Goal: Task Accomplishment & Management: Manage account settings

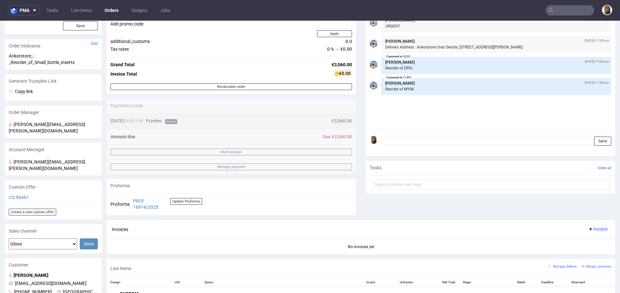
scroll to position [86, 0]
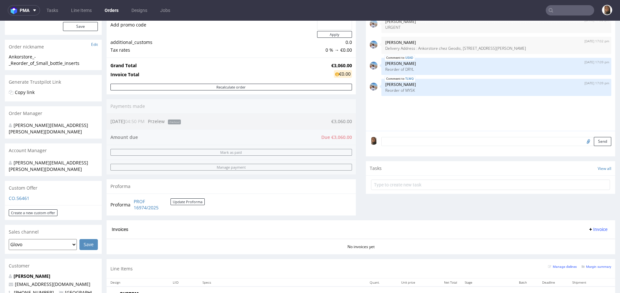
click at [566, 12] on input "text" at bounding box center [569, 10] width 48 height 10
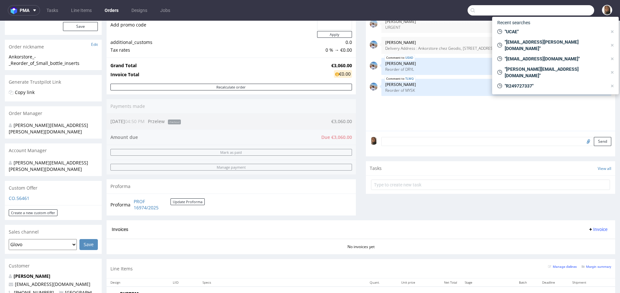
paste input "R618949737"
type input "R618949737"
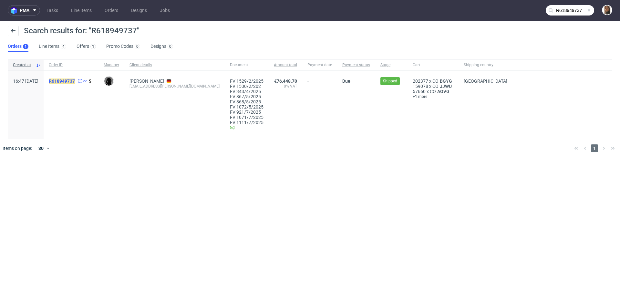
click at [75, 82] on mark "R618949737" at bounding box center [62, 80] width 26 height 5
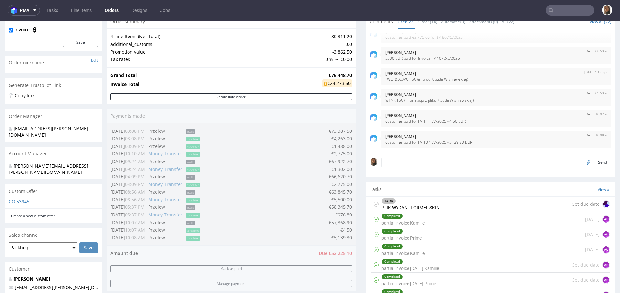
scroll to position [164, 0]
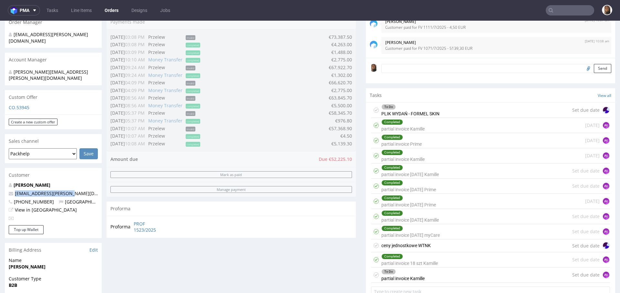
drag, startPoint x: 75, startPoint y: 181, endPoint x: 0, endPoint y: 181, distance: 75.2
click at [0, 181] on div "Order via Offer R618949737 [DATE] 04:47 PM Mark this order as problematic Invoi…" at bounding box center [310, 290] width 620 height 835
copy span "[EMAIL_ADDRESS][PERSON_NAME][DOMAIN_NAME]"
click at [570, 3] on nav "pma Tasks Line Items Orders Designs Jobs" at bounding box center [310, 10] width 620 height 21
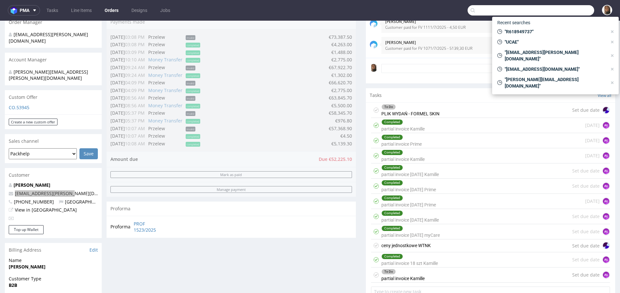
click at [571, 8] on input "text" at bounding box center [530, 10] width 127 height 10
paste input "[EMAIL_ADDRESS][PERSON_NAME][DOMAIN_NAME]"
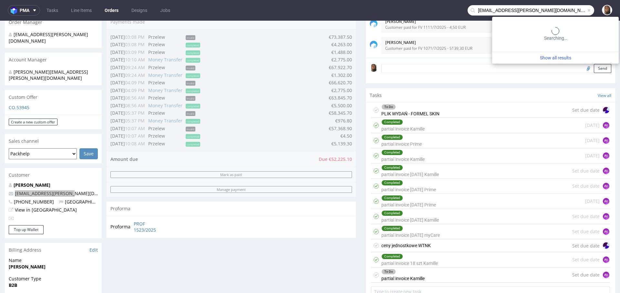
type input "[EMAIL_ADDRESS][PERSON_NAME][DOMAIN_NAME]"
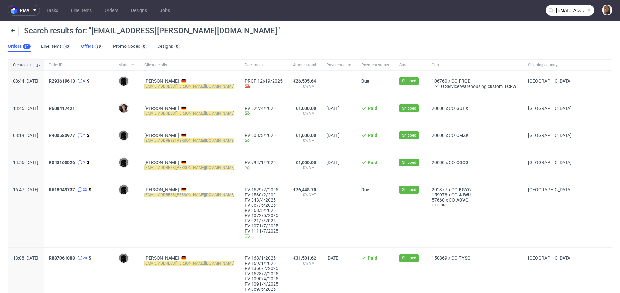
click at [88, 47] on link "Offers 39" at bounding box center [92, 46] width 22 height 10
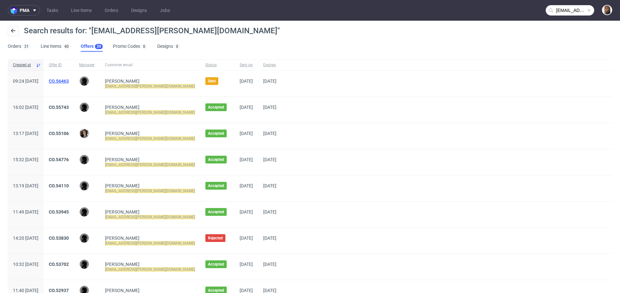
click at [69, 81] on link "CO.56463" at bounding box center [59, 80] width 20 height 5
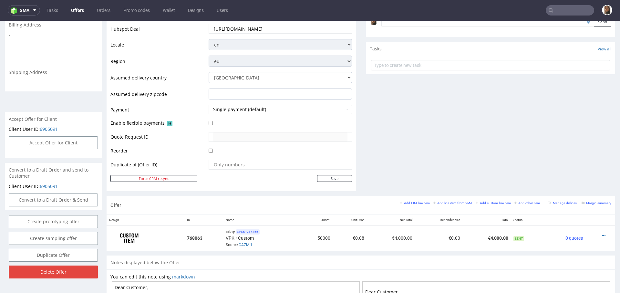
scroll to position [271, 0]
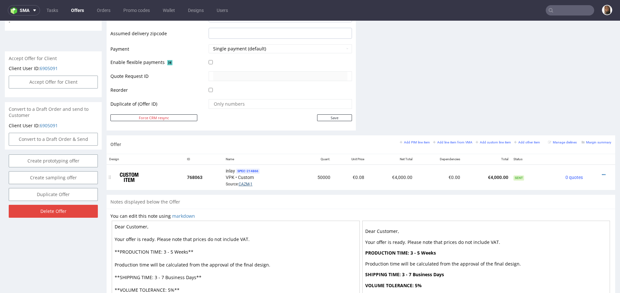
click at [241, 182] on link "CAZM-1" at bounding box center [246, 184] width 14 height 5
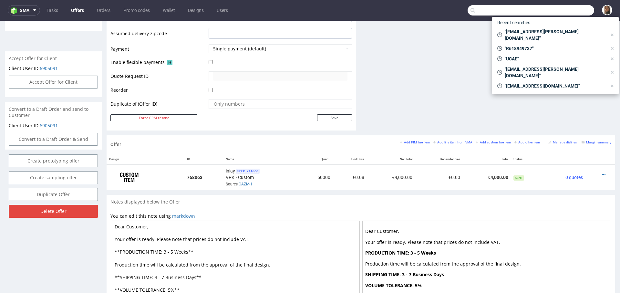
click at [551, 8] on input "text" at bounding box center [530, 10] width 127 height 10
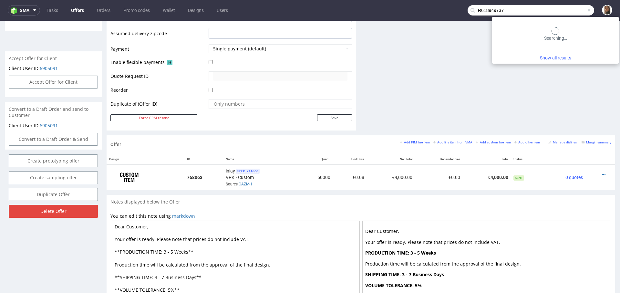
type input "R618949737"
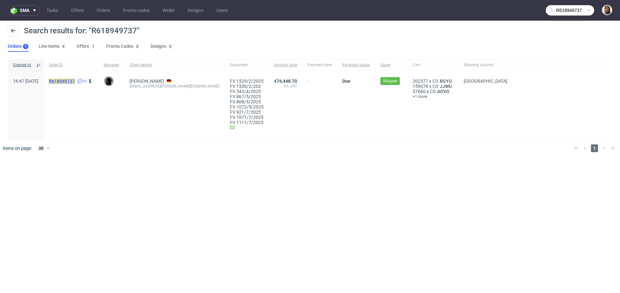
click at [75, 81] on mark "R618949737" at bounding box center [62, 80] width 26 height 5
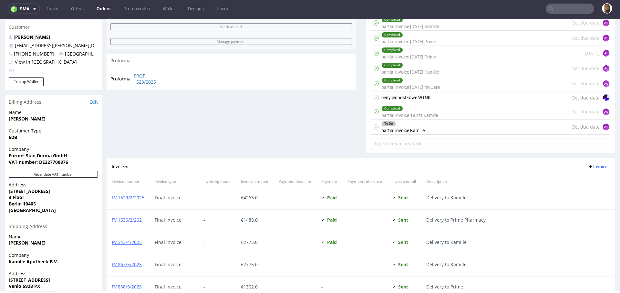
scroll to position [293, 0]
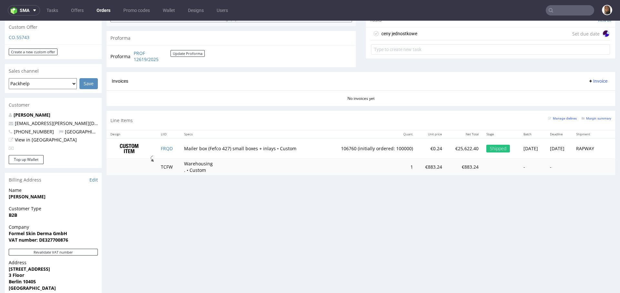
scroll to position [257, 0]
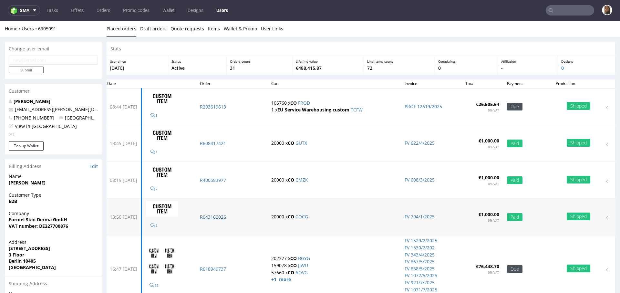
click at [229, 214] on p "R043160026" at bounding box center [232, 217] width 64 height 6
click at [229, 179] on p "R400583977" at bounding box center [232, 180] width 64 height 6
click at [229, 143] on p "R608417421" at bounding box center [232, 143] width 64 height 6
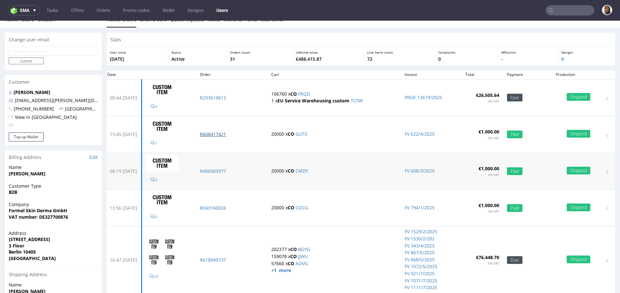
scroll to position [60, 0]
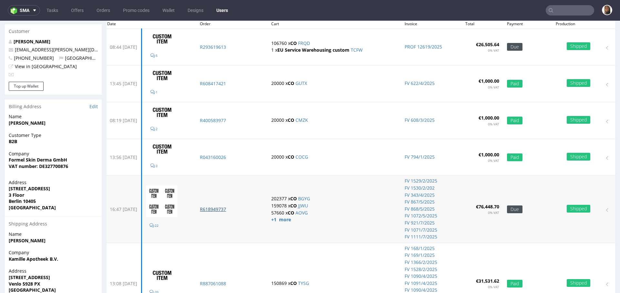
click at [230, 210] on p "R618949737" at bounding box center [232, 209] width 64 height 6
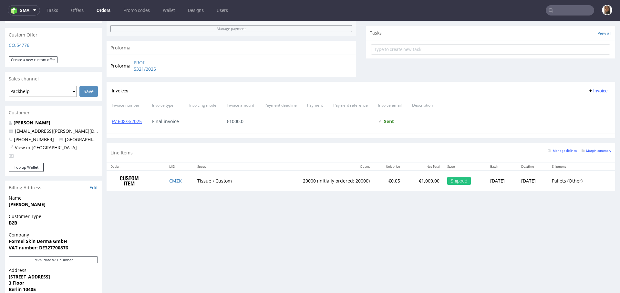
scroll to position [328, 0]
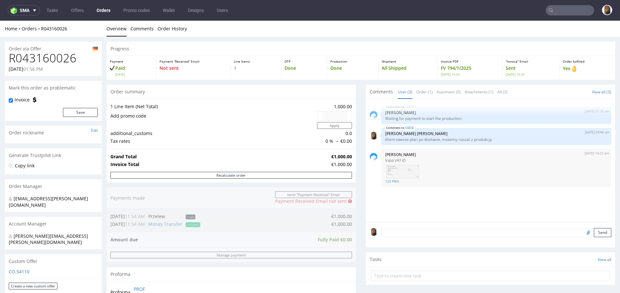
scroll to position [202, 0]
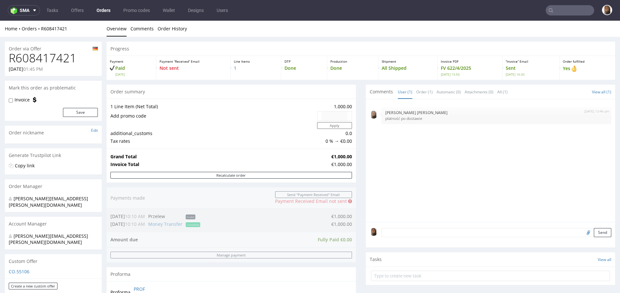
scroll to position [328, 0]
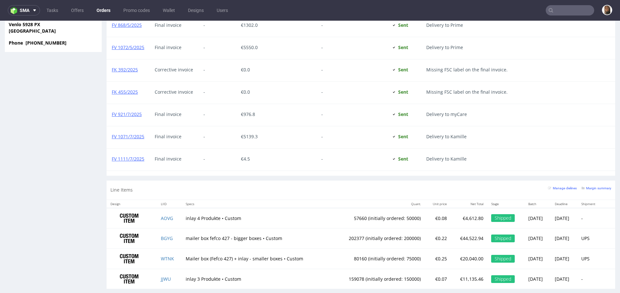
scroll to position [579, 0]
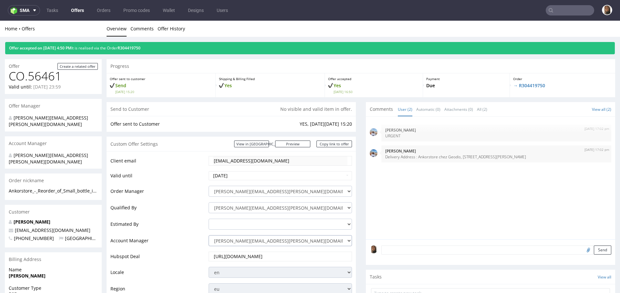
click at [235, 243] on select "angelina.marc@packhelp.com adrian.margula@packhelp.com alex.lemee@packhelp.com …" at bounding box center [280, 240] width 143 height 11
select select
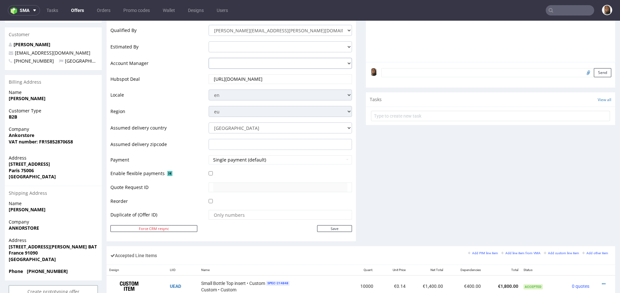
scroll to position [234, 0]
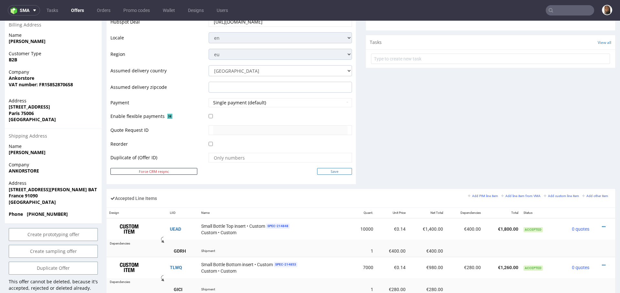
click at [331, 168] on input "Save" at bounding box center [334, 171] width 35 height 7
type input "In progress..."
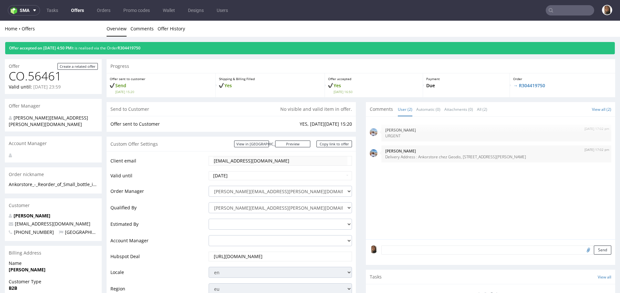
scroll to position [0, 0]
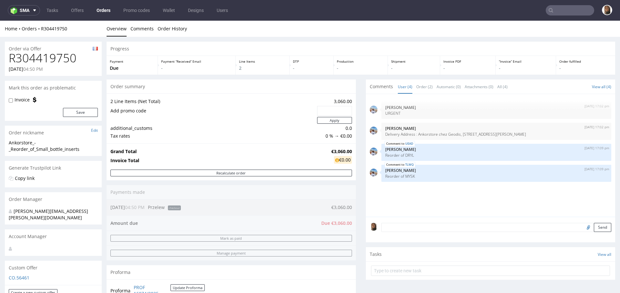
click at [54, 61] on h1 "R304419750" at bounding box center [53, 58] width 89 height 13
copy h1 "R304419750"
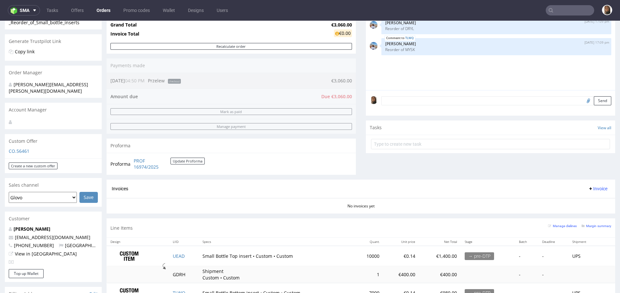
scroll to position [127, 0]
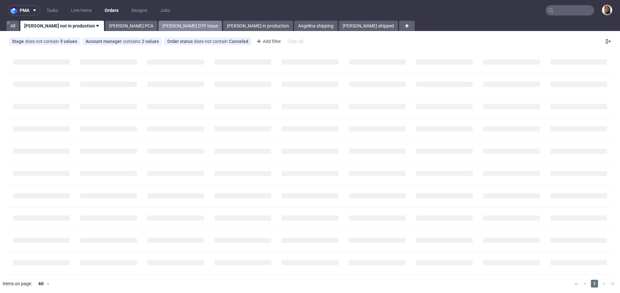
click at [158, 24] on link "[PERSON_NAME] DTP Issue" at bounding box center [189, 26] width 63 height 10
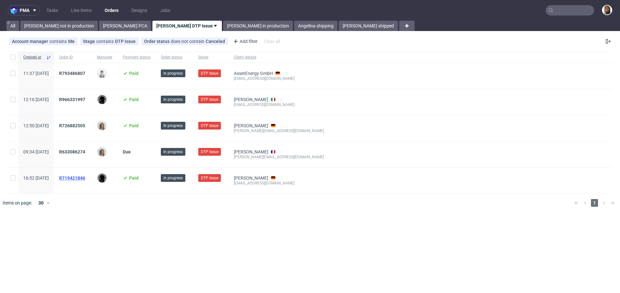
click at [85, 177] on span "R719421846" at bounding box center [72, 177] width 26 height 5
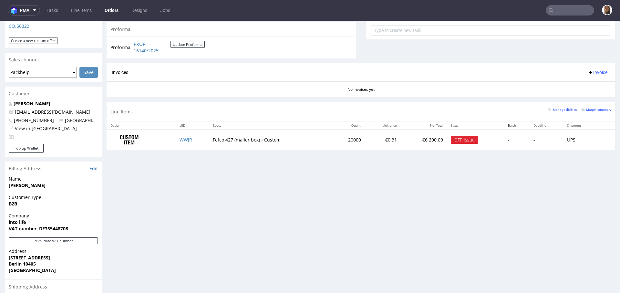
scroll to position [309, 0]
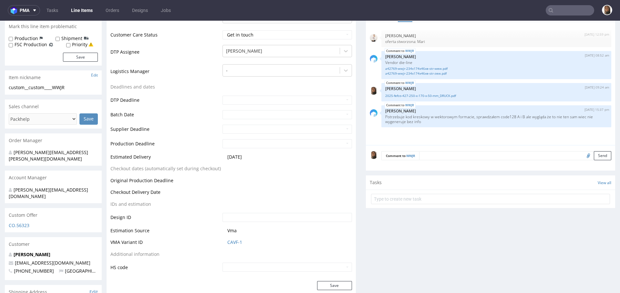
scroll to position [205, 0]
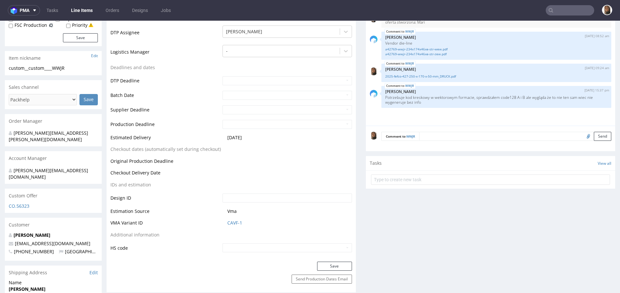
click at [583, 137] on input "file" at bounding box center [587, 136] width 9 height 8
type input "C:\fakepath\barcode-generator.de (5).pdf"
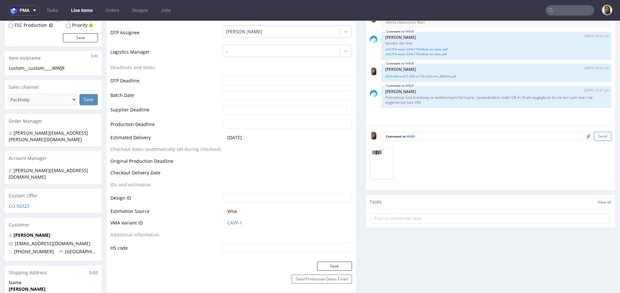
click at [594, 137] on button "Send" at bounding box center [602, 136] width 17 height 9
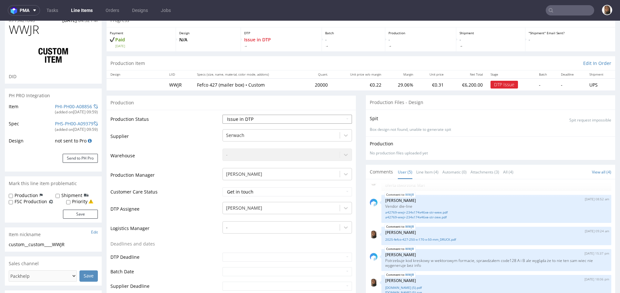
scroll to position [0, 0]
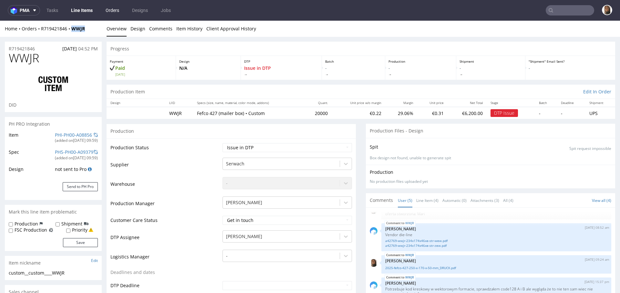
click at [114, 10] on link "Orders" at bounding box center [112, 10] width 21 height 10
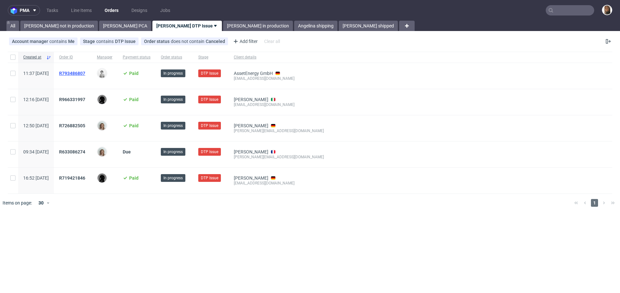
click at [84, 74] on span "R793486807" at bounding box center [72, 73] width 26 height 5
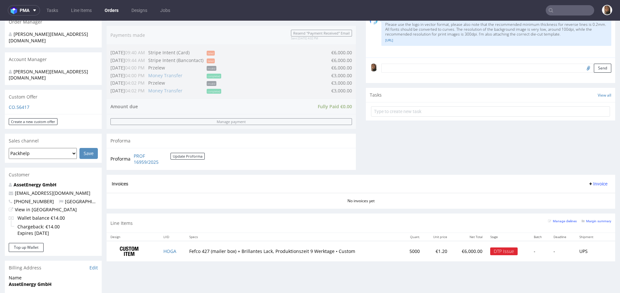
scroll to position [193, 0]
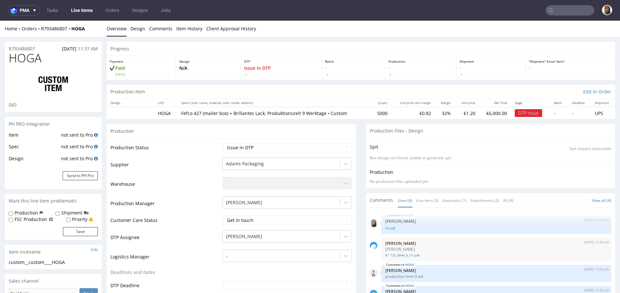
scroll to position [136, 0]
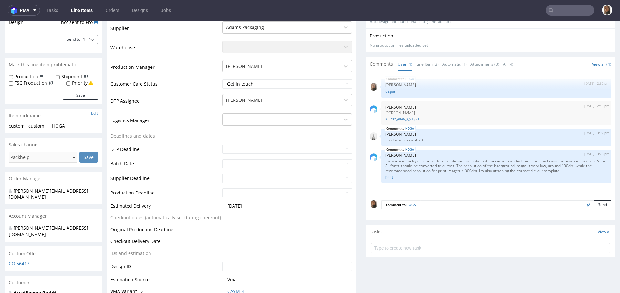
click at [583, 204] on input "file" at bounding box center [587, 204] width 9 height 8
type input "C:\fakepath\wetransfer_exchange_2025-08-11_1539.zip"
click at [594, 202] on button "Send" at bounding box center [602, 204] width 17 height 9
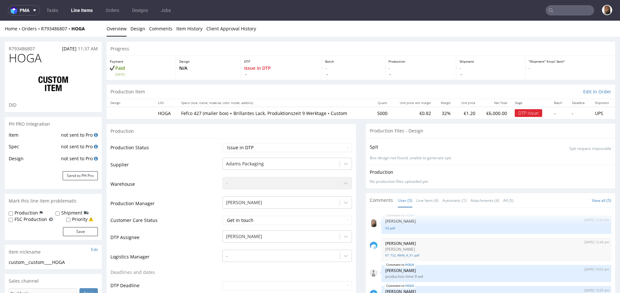
scroll to position [15, 0]
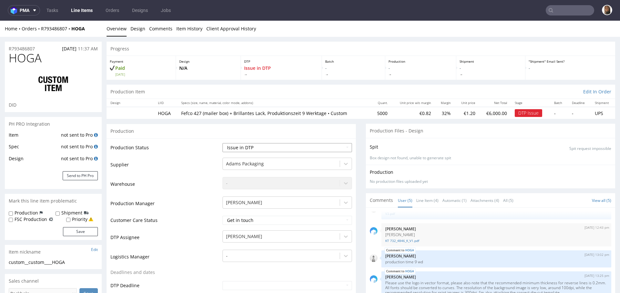
click at [254, 143] on select "Waiting for Artwork Waiting for Diecut Waiting for Mockup Waiting for DTP Waiti…" at bounding box center [286, 147] width 129 height 9
select select "back_for_dtp"
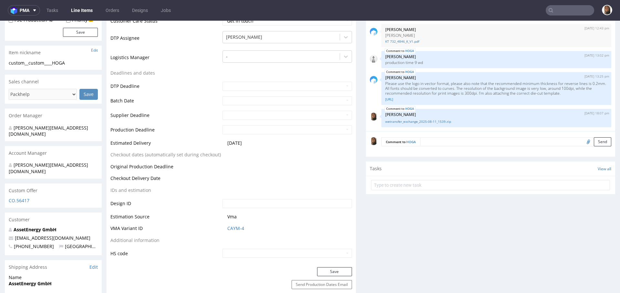
scroll to position [219, 0]
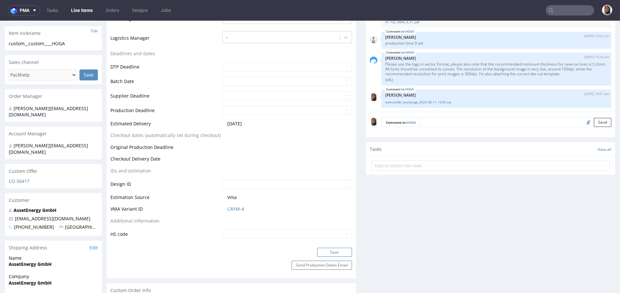
click at [333, 251] on button "Save" at bounding box center [334, 252] width 35 height 9
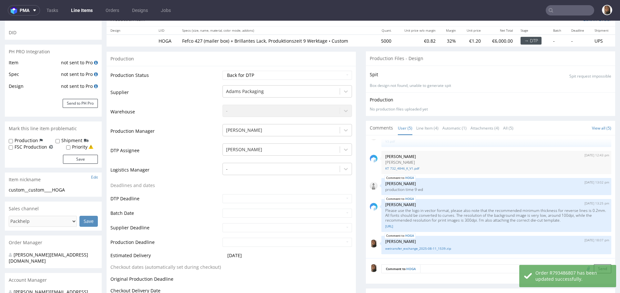
scroll to position [0, 0]
